Goal: Task Accomplishment & Management: Use online tool/utility

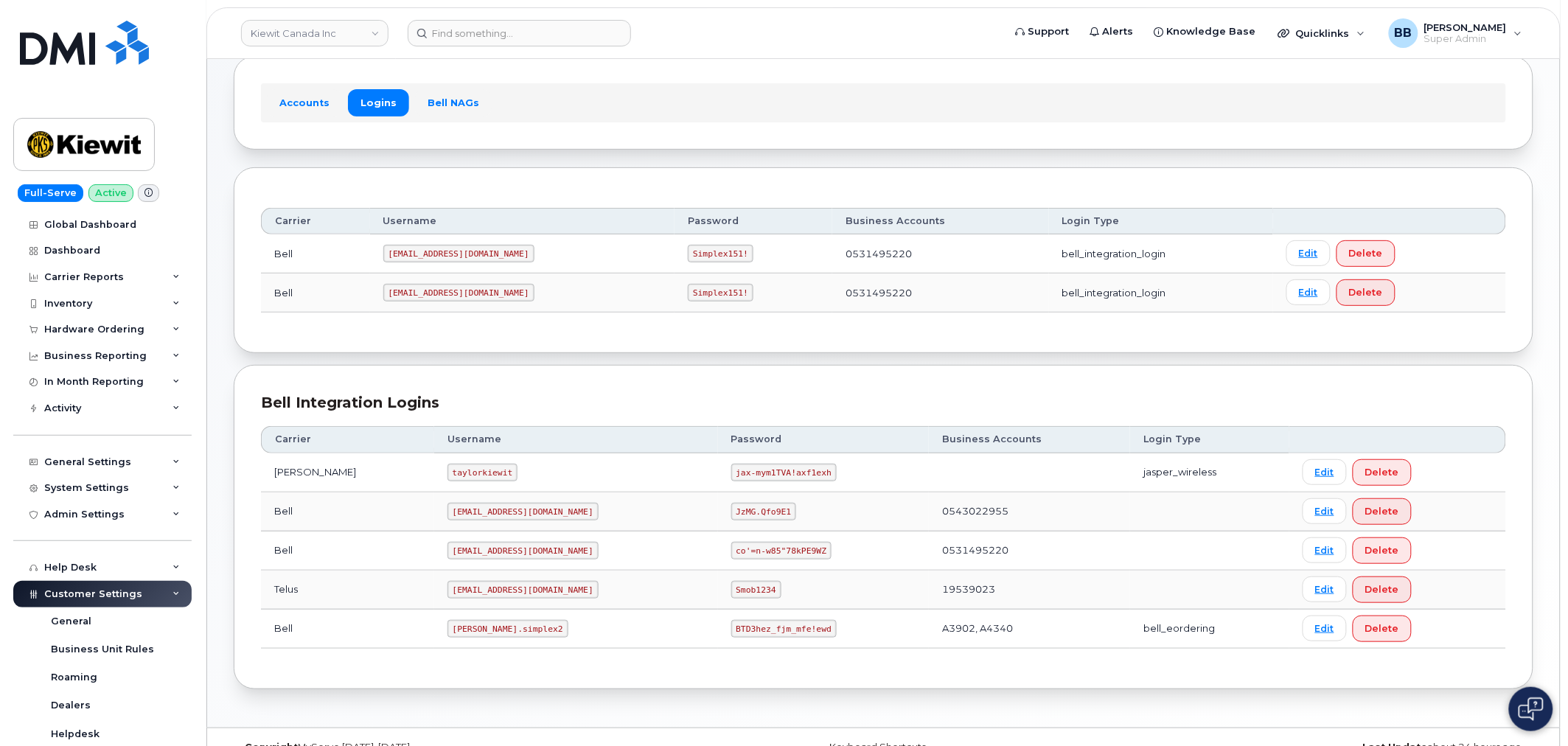
scroll to position [111, 0]
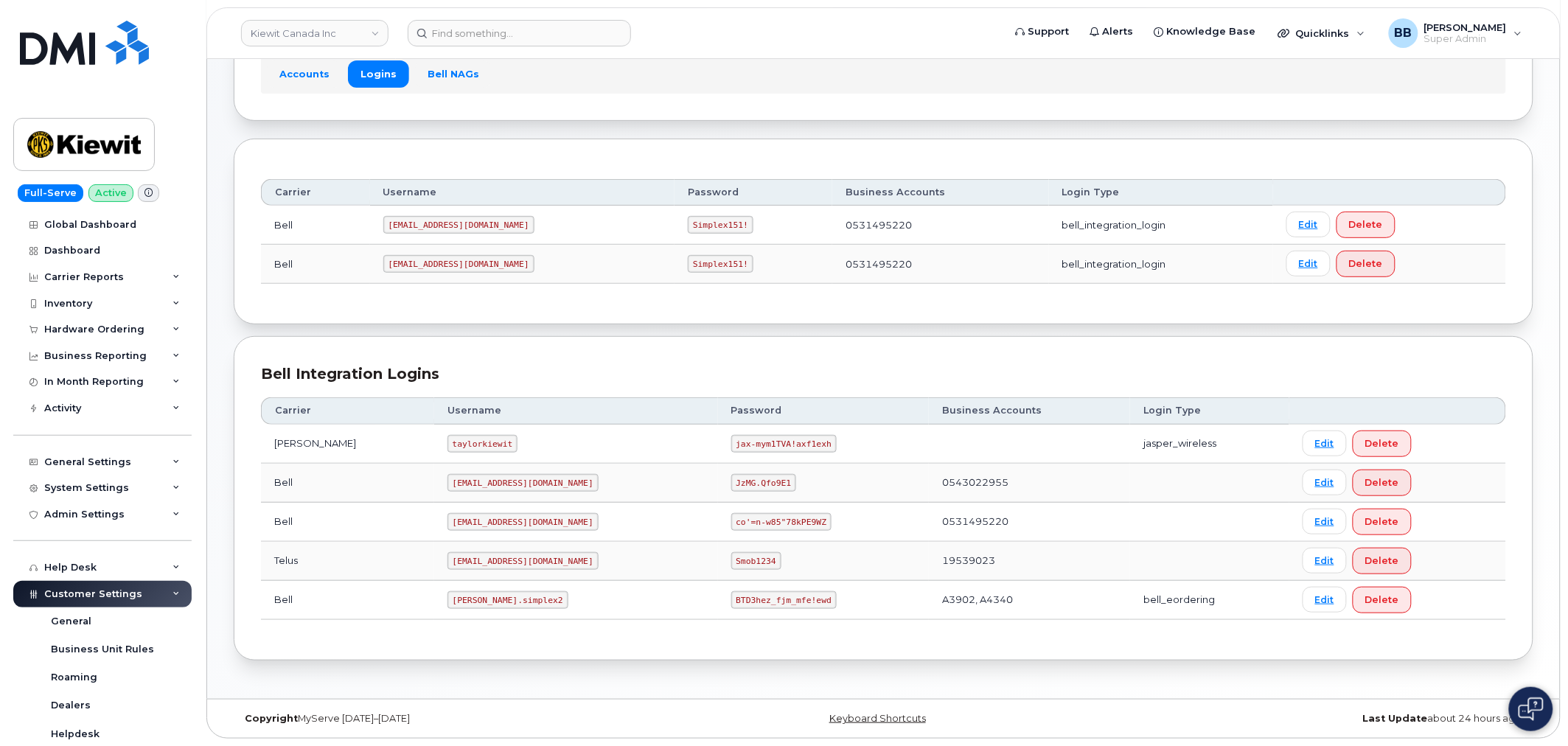
click at [471, 602] on code "kiewit.simplex2" at bounding box center [508, 600] width 121 height 18
click at [468, 600] on code "kiewit.simplex2" at bounding box center [508, 600] width 121 height 18
copy code "kiewit.simplex2"
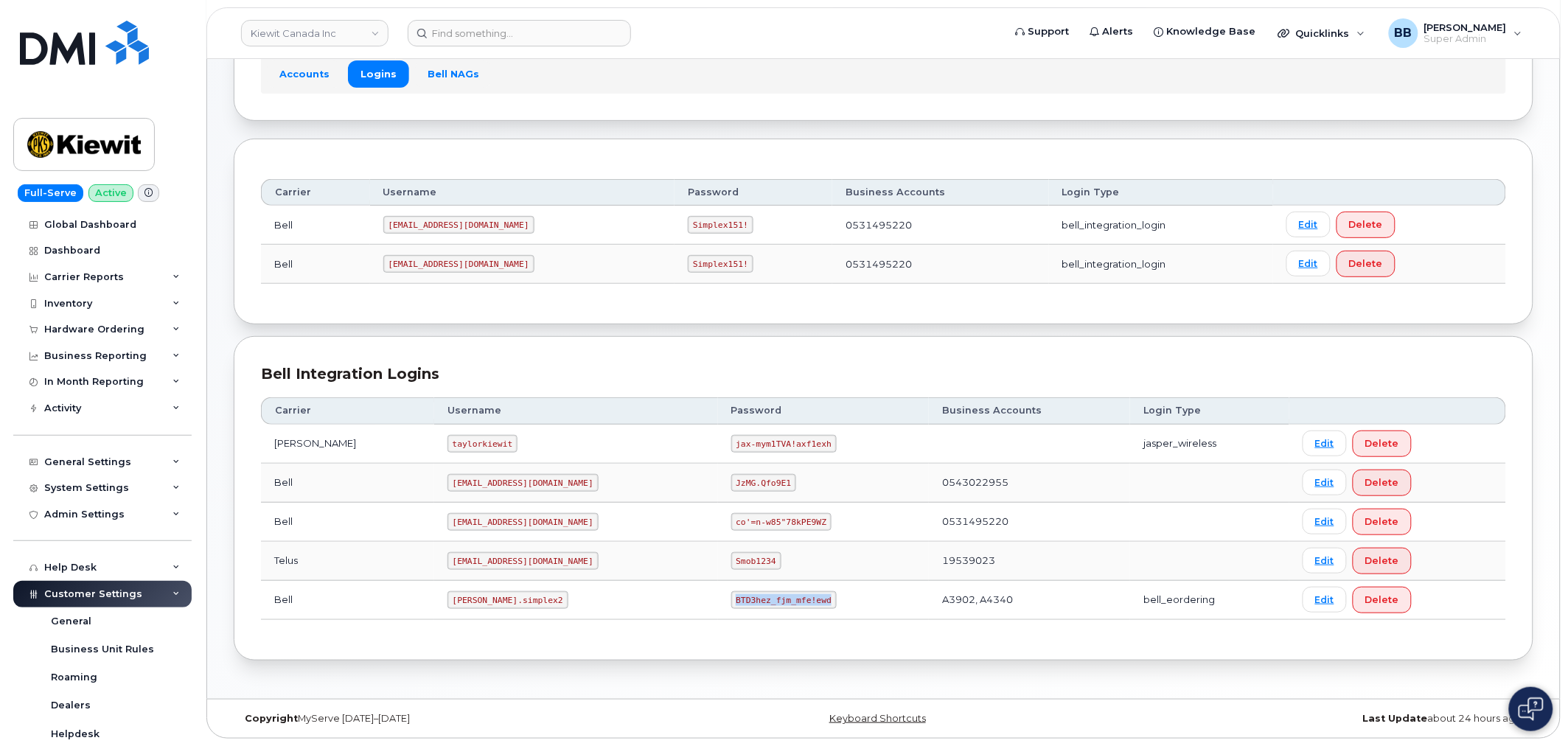
drag, startPoint x: 761, startPoint y: 600, endPoint x: 675, endPoint y: 598, distance: 86.0
click at [732, 598] on code "BTD3hez_fjm_mfe!ewd" at bounding box center [784, 600] width 106 height 18
copy code "BTD3hez_fjm_mfe!ewd"
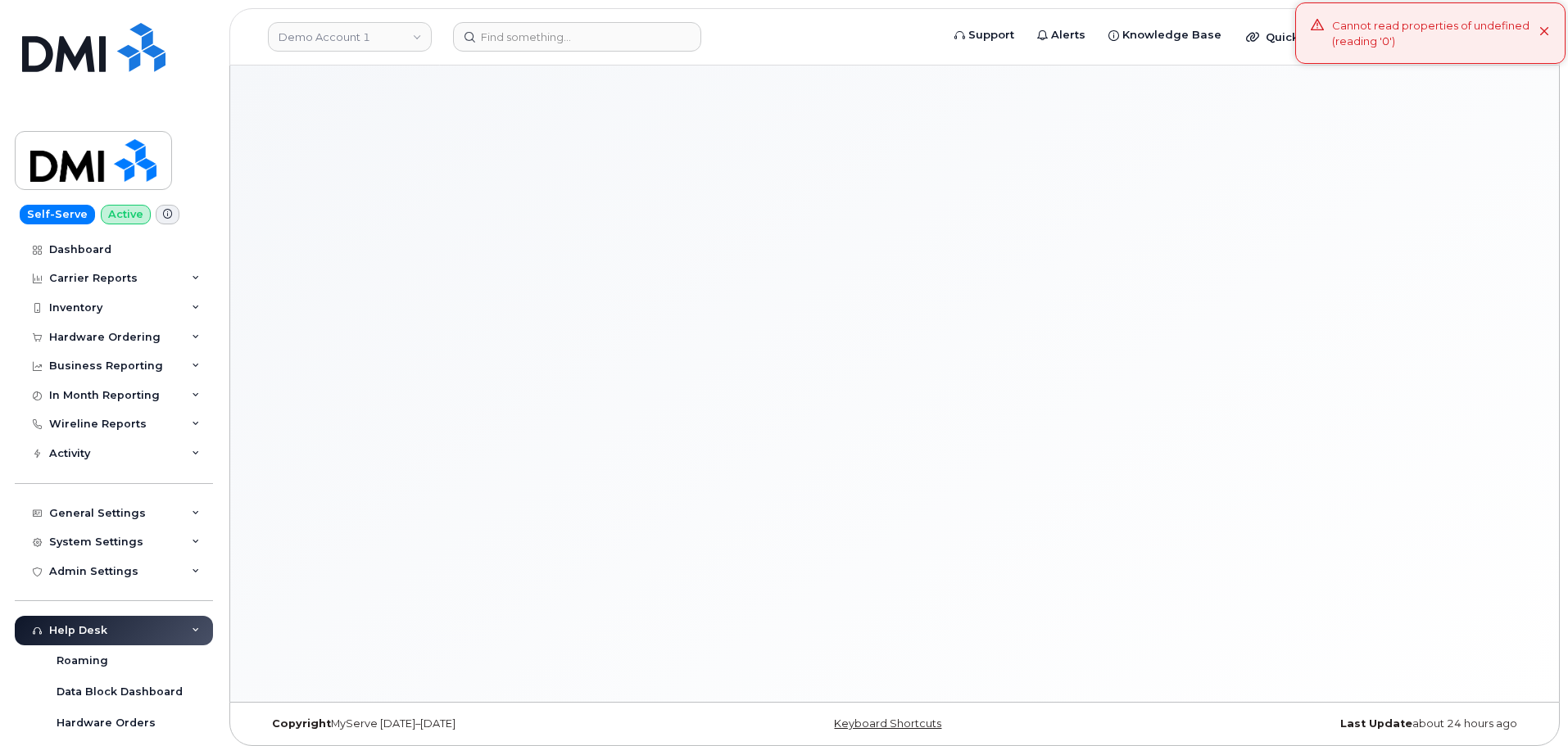
click at [1548, 32] on icon at bounding box center [1544, 32] width 11 height 11
